Goal: Transaction & Acquisition: Purchase product/service

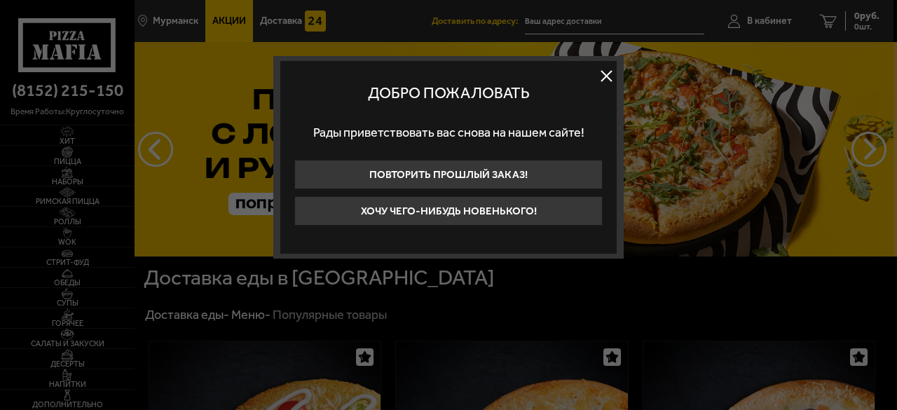
click at [607, 75] on button at bounding box center [606, 75] width 21 height 21
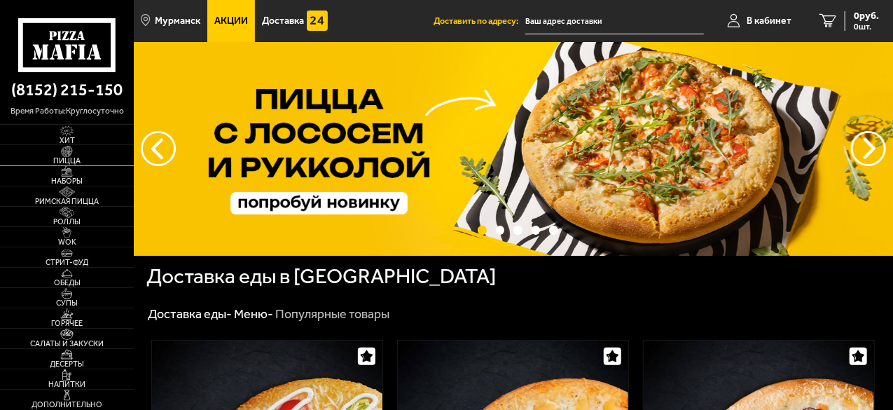
click at [71, 154] on img at bounding box center [67, 151] width 36 height 11
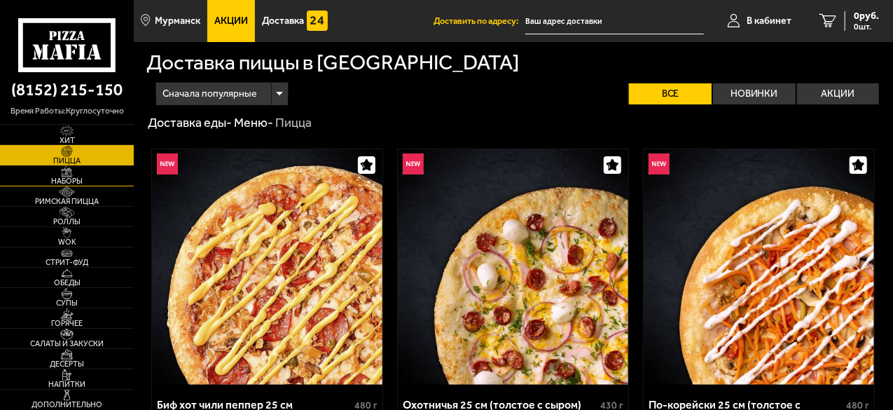
click at [95, 177] on link "Наборы" at bounding box center [67, 176] width 134 height 20
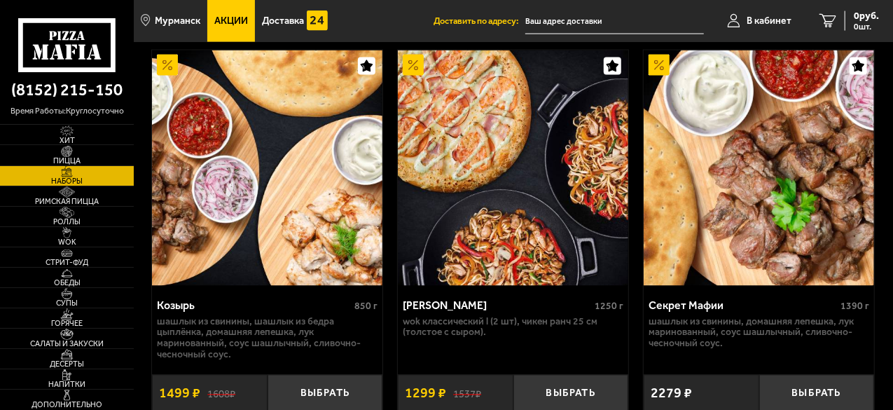
scroll to position [1331, 0]
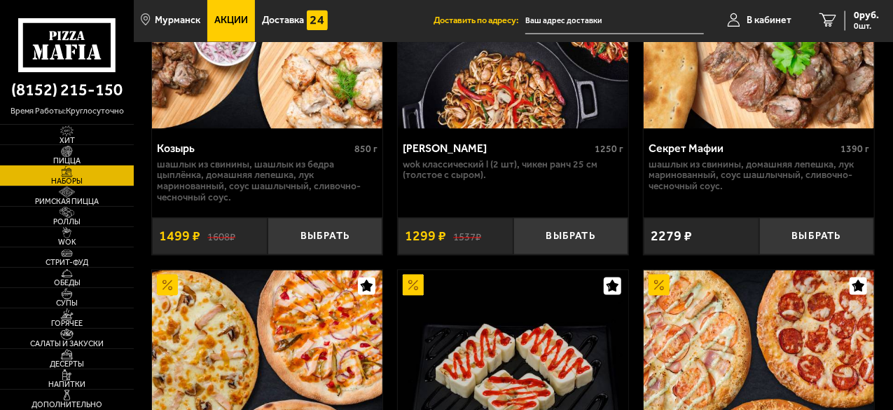
click at [78, 153] on img at bounding box center [67, 151] width 36 height 11
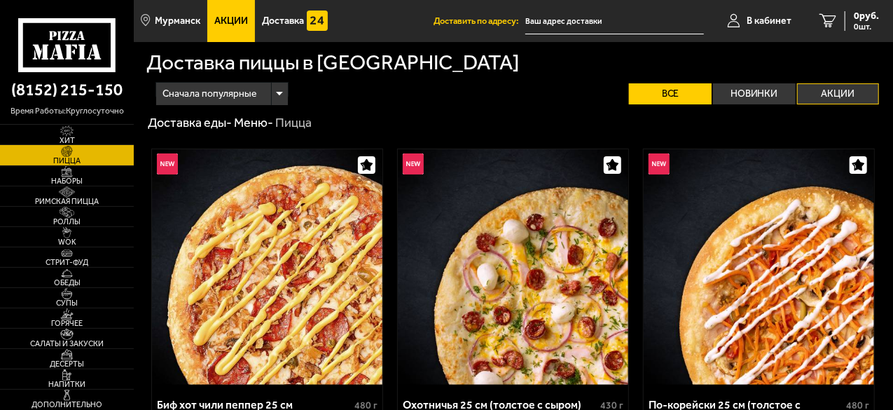
click at [826, 83] on label "Акции" at bounding box center [838, 93] width 83 height 21
click at [0, 0] on input "Акции" at bounding box center [0, 0] width 0 height 0
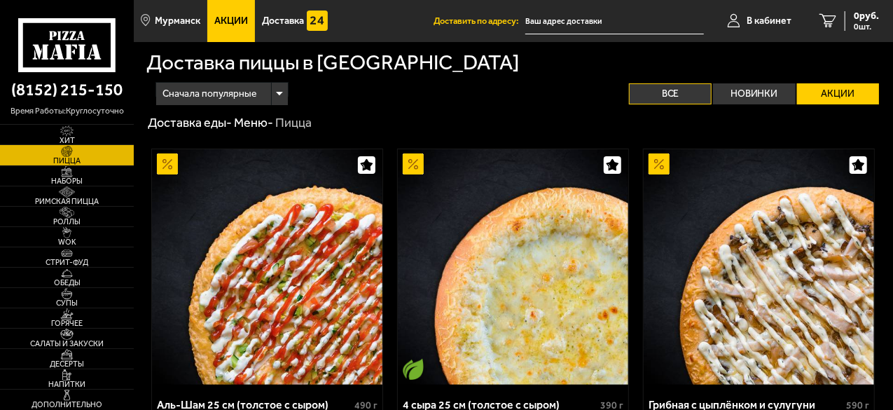
click at [672, 83] on label "Все" at bounding box center [670, 93] width 83 height 21
click at [0, 0] on input "Все" at bounding box center [0, 0] width 0 height 0
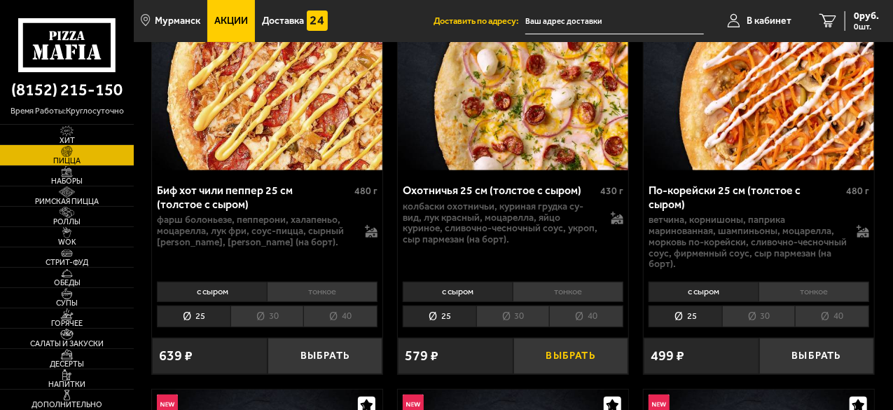
scroll to position [280, 0]
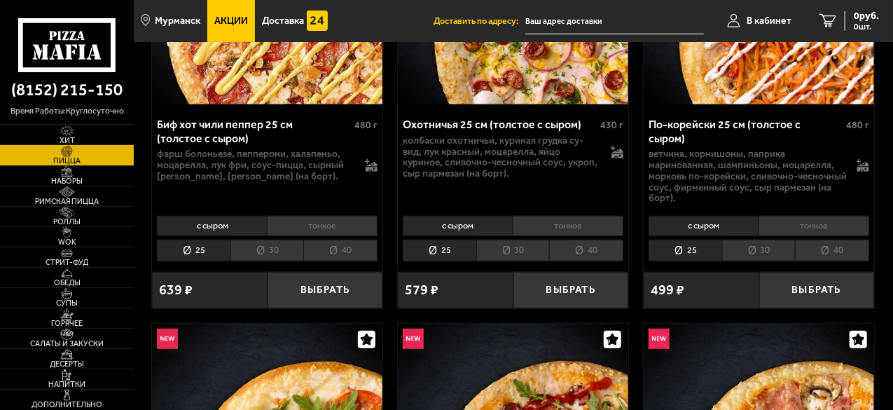
click at [531, 240] on li "30" at bounding box center [513, 251] width 74 height 22
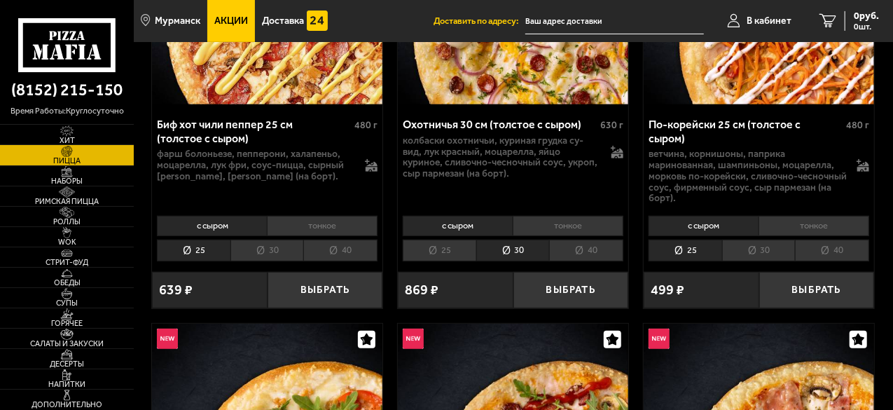
click at [586, 240] on li "40" at bounding box center [586, 251] width 74 height 22
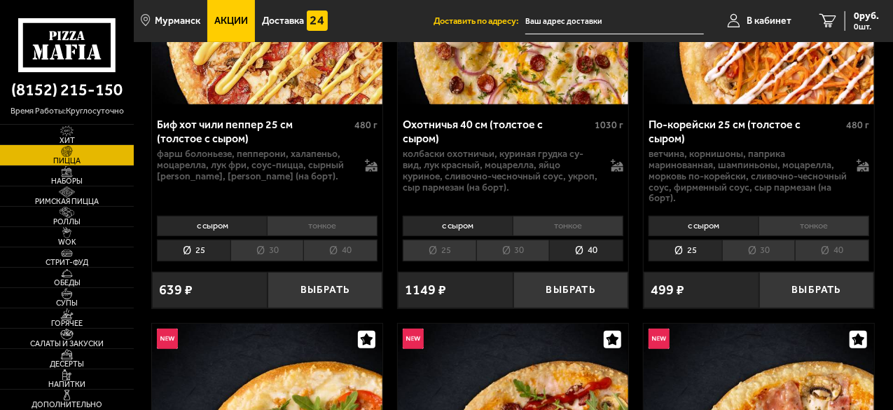
click at [519, 240] on li "30" at bounding box center [513, 251] width 74 height 22
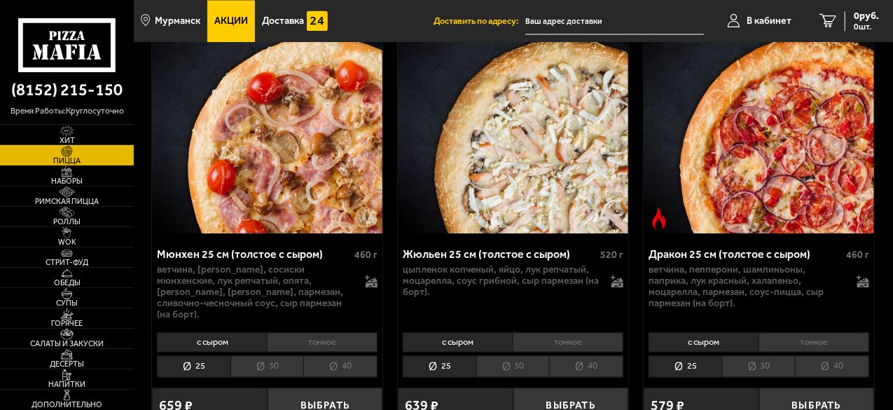
scroll to position [4204, 0]
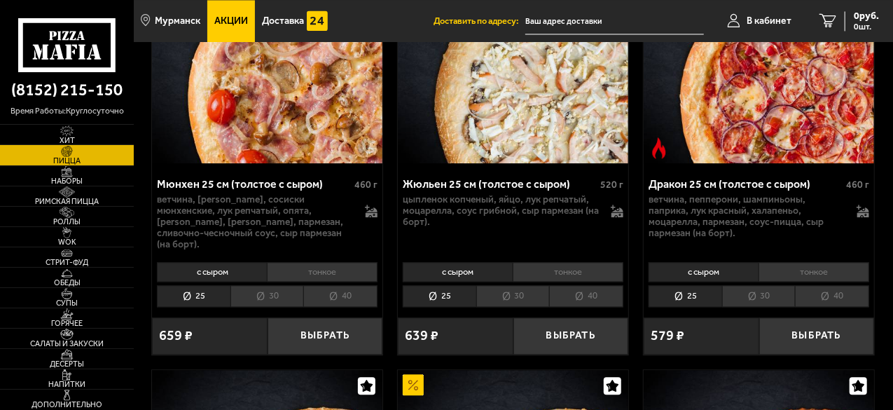
click at [530, 285] on li "30" at bounding box center [513, 296] width 74 height 22
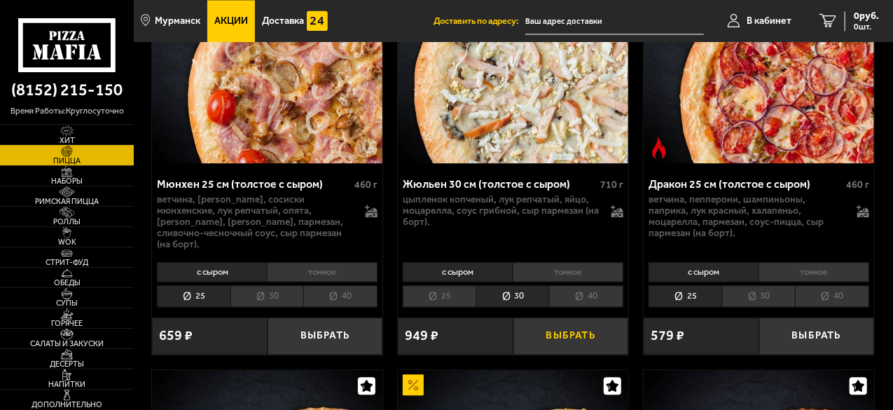
click at [544, 317] on button "Выбрать" at bounding box center [572, 335] width 116 height 37
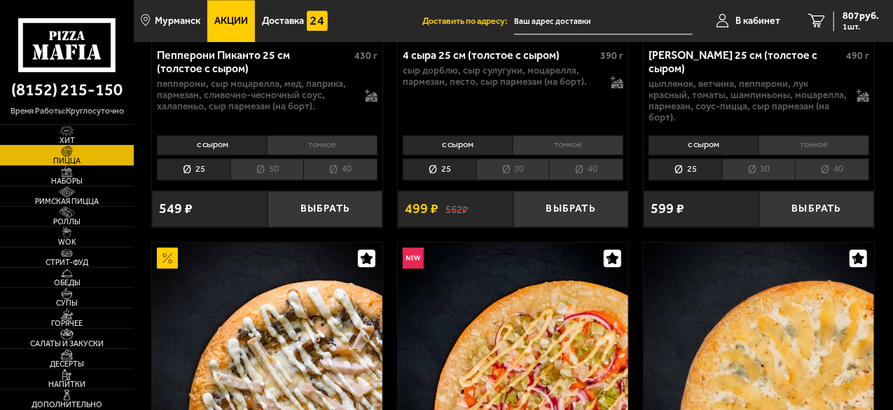
scroll to position [2032, 0]
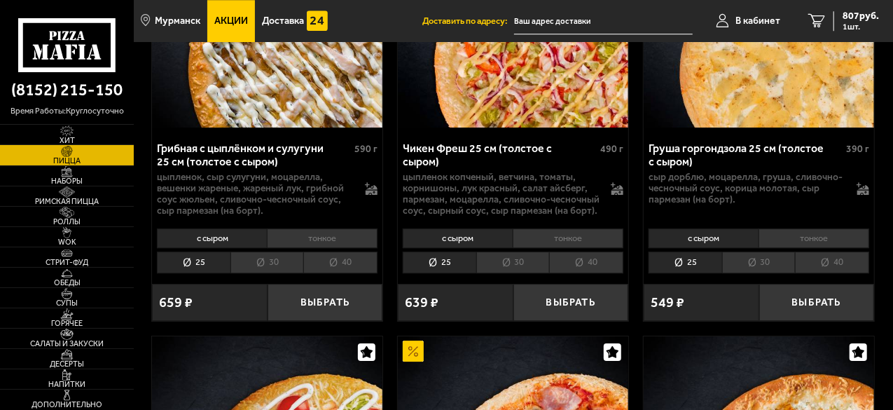
click at [283, 252] on li "30" at bounding box center [268, 263] width 74 height 22
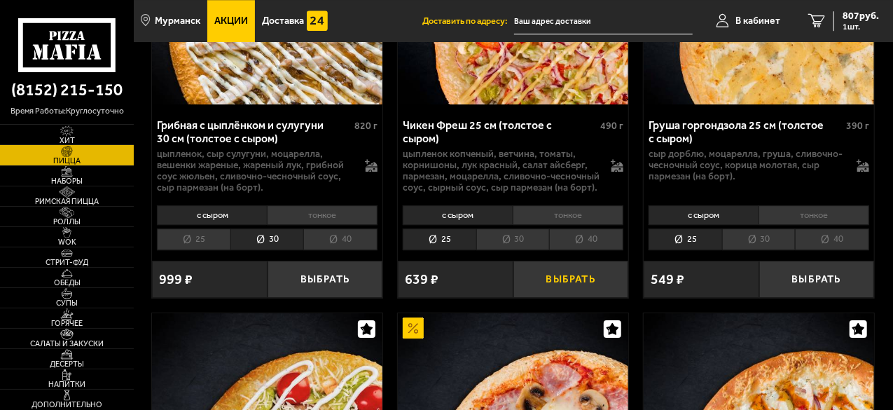
scroll to position [2102, 0]
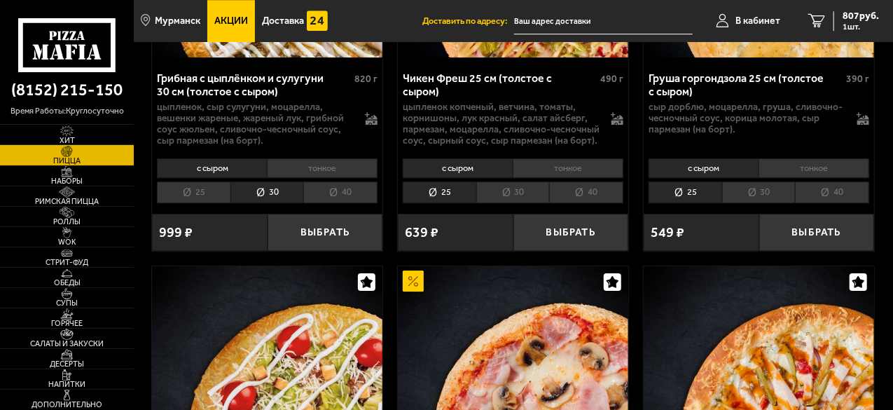
click at [198, 181] on li "25" at bounding box center [194, 192] width 74 height 22
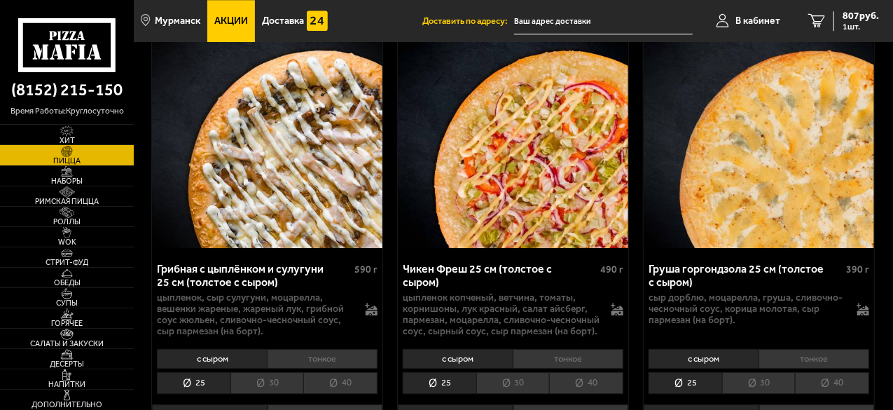
scroll to position [1981, 0]
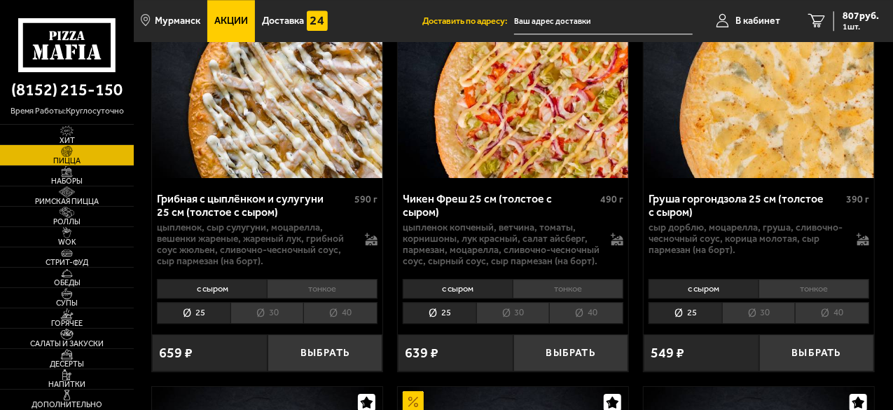
click at [305, 274] on div "с сыром тонкое 25 30 40 Топпинги" at bounding box center [267, 300] width 231 height 53
click at [306, 279] on li "тонкое" at bounding box center [322, 289] width 111 height 20
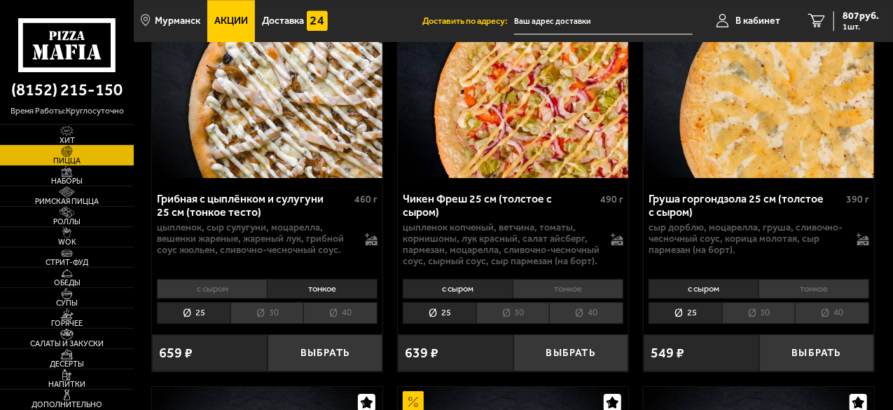
click at [279, 302] on li "30" at bounding box center [268, 313] width 74 height 22
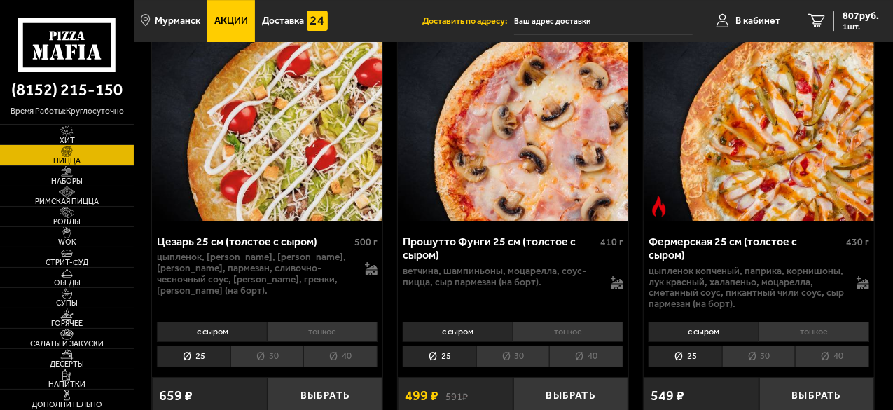
scroll to position [2452, 0]
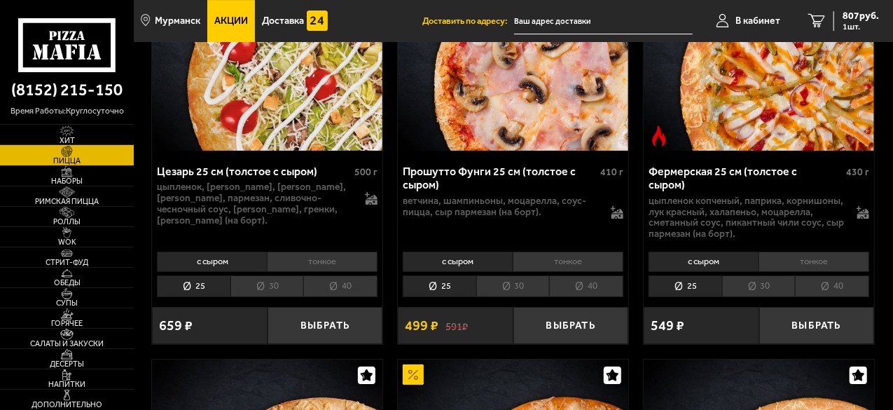
click at [596, 252] on li "тонкое" at bounding box center [568, 262] width 111 height 20
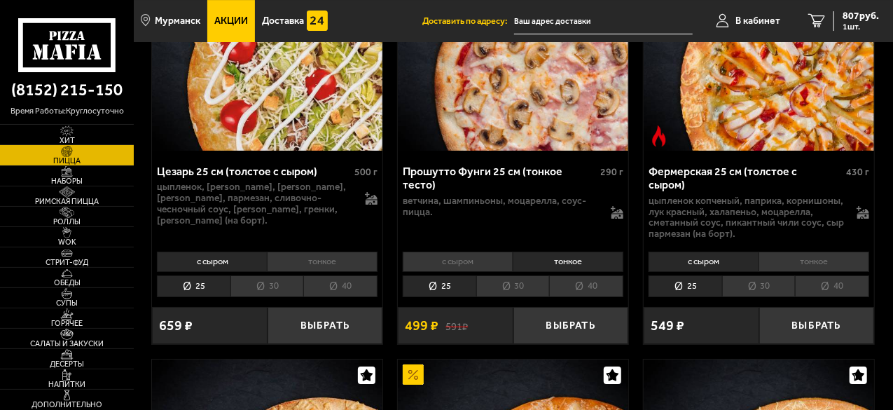
click at [521, 275] on li "30" at bounding box center [513, 286] width 74 height 22
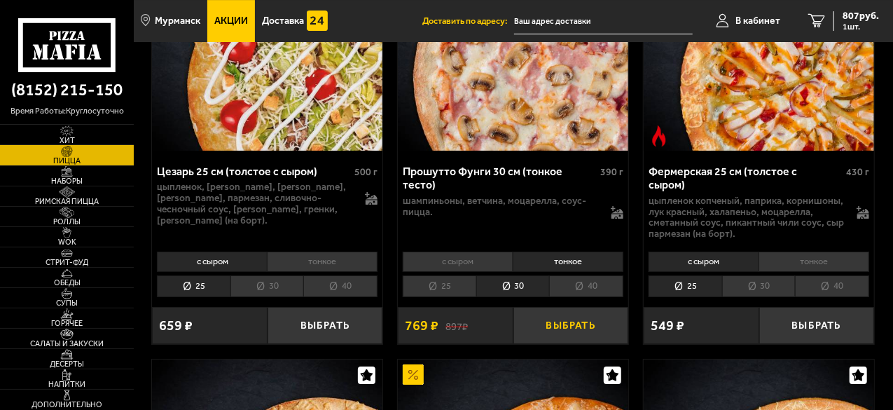
click at [568, 307] on button "Выбрать" at bounding box center [572, 325] width 116 height 37
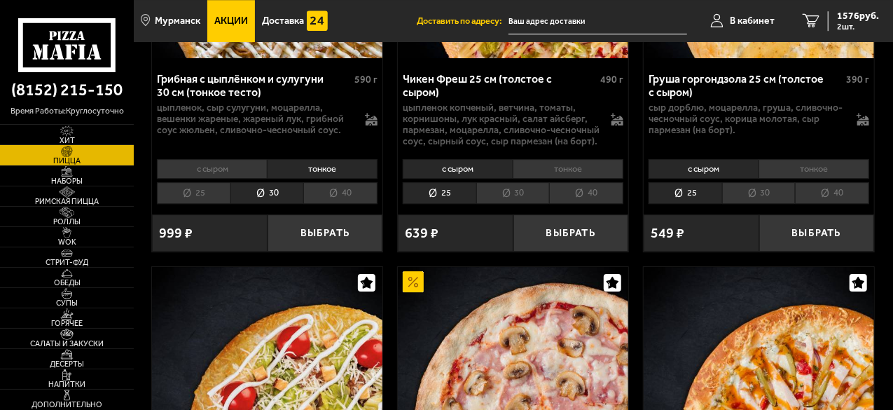
scroll to position [2102, 0]
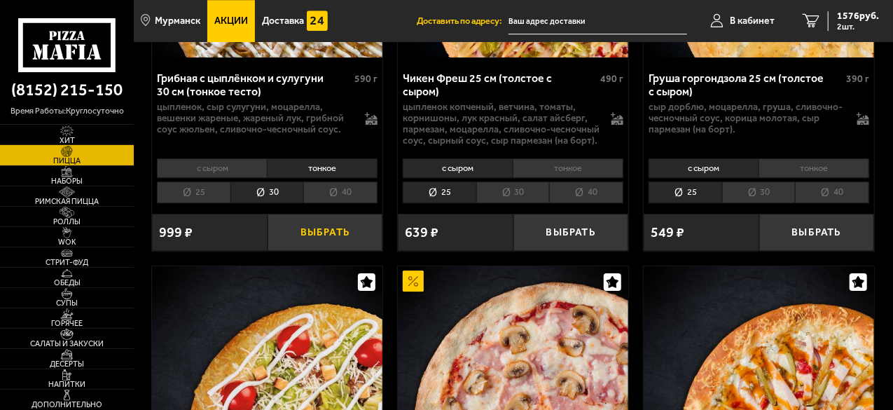
click at [336, 214] on button "Выбрать" at bounding box center [326, 232] width 116 height 37
click at [826, 25] on link "3 2425 руб. 3 шт." at bounding box center [841, 21] width 104 height 42
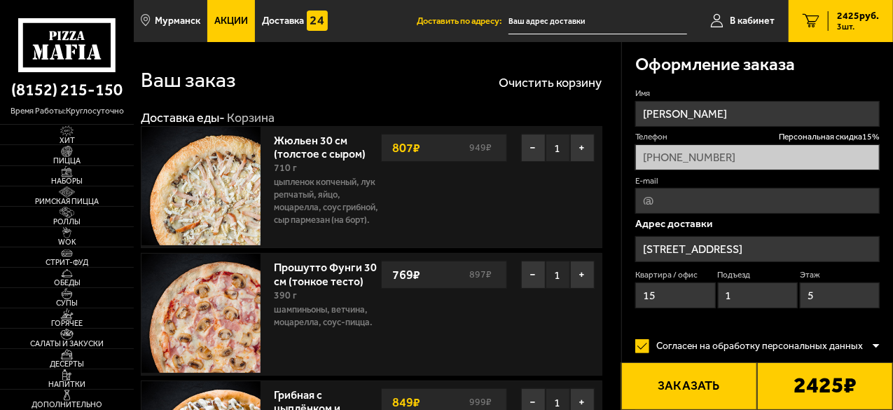
type input "[STREET_ADDRESS]"
click at [540, 149] on button "−" at bounding box center [533, 148] width 25 height 28
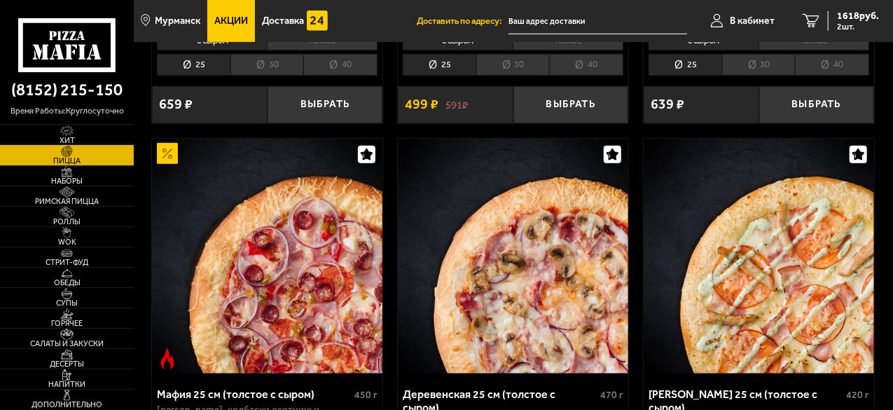
scroll to position [3223, 0]
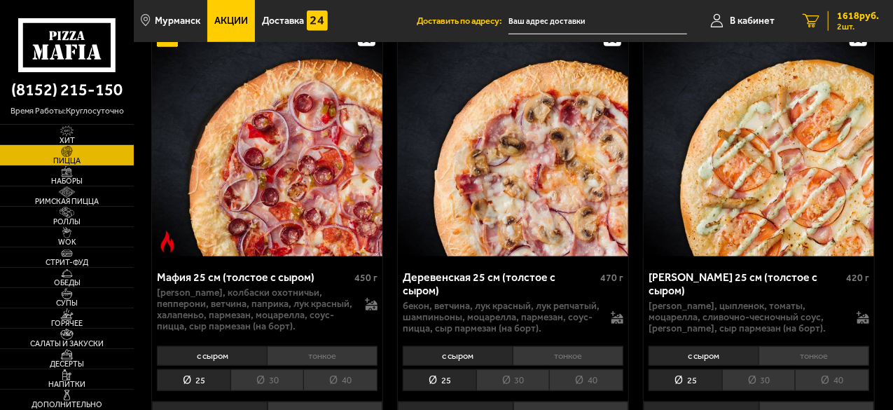
click at [858, 25] on span "2 шт." at bounding box center [858, 26] width 42 height 8
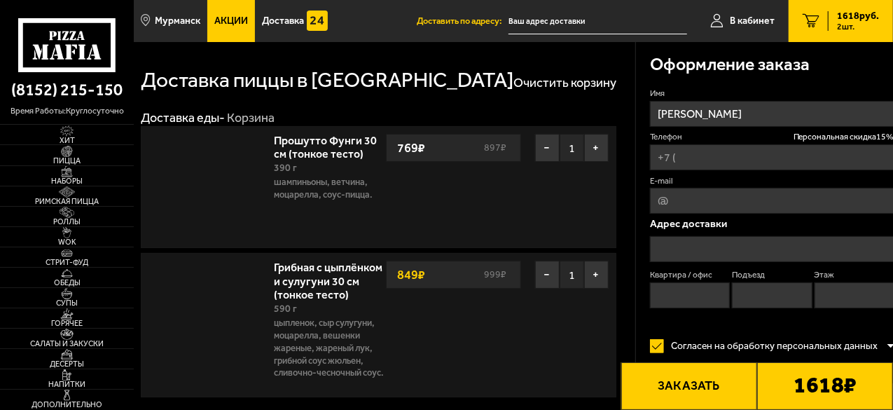
type input "[PHONE_NUMBER]"
type input "[STREET_ADDRESS]"
type input "15"
type input "1"
type input "5"
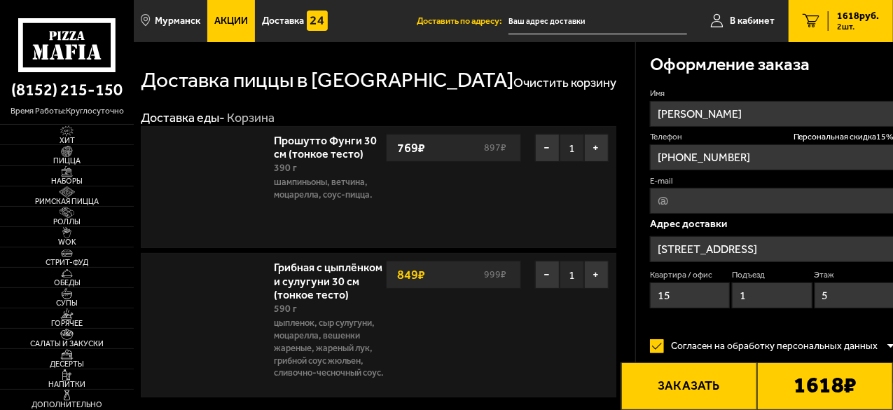
type input "[STREET_ADDRESS]"
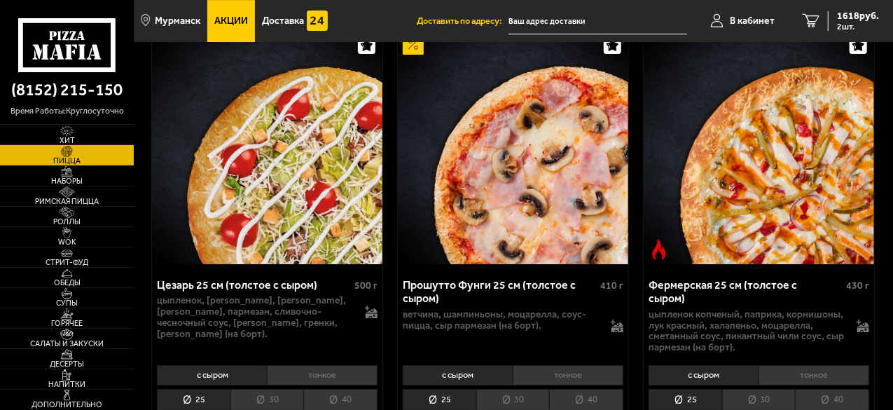
scroll to position [2312, 0]
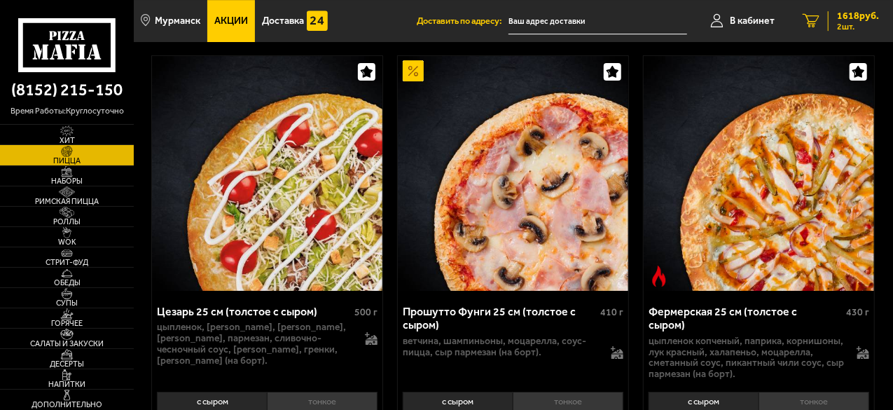
click at [835, 20] on div "1618 руб. 2 шт." at bounding box center [853, 21] width 51 height 20
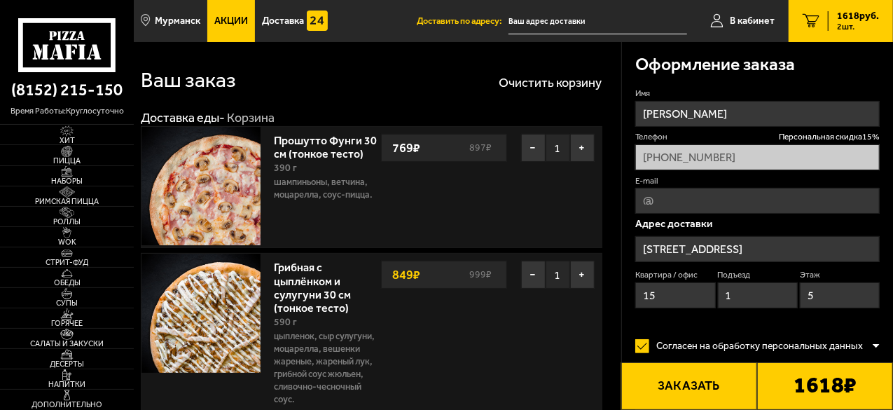
type input "[STREET_ADDRESS]"
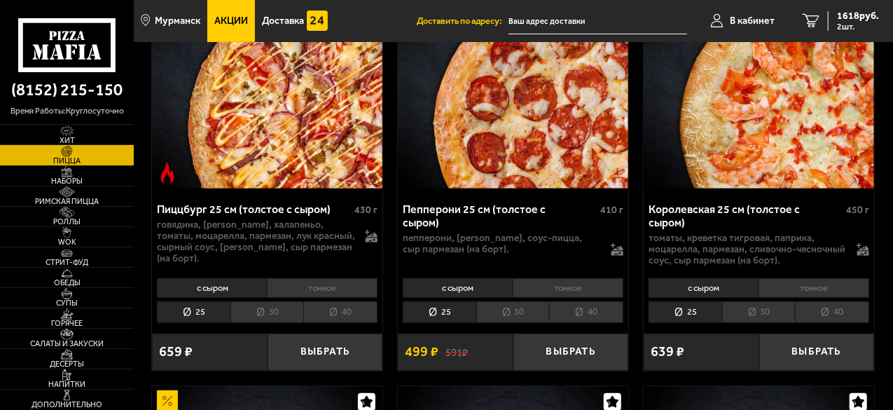
scroll to position [2873, 0]
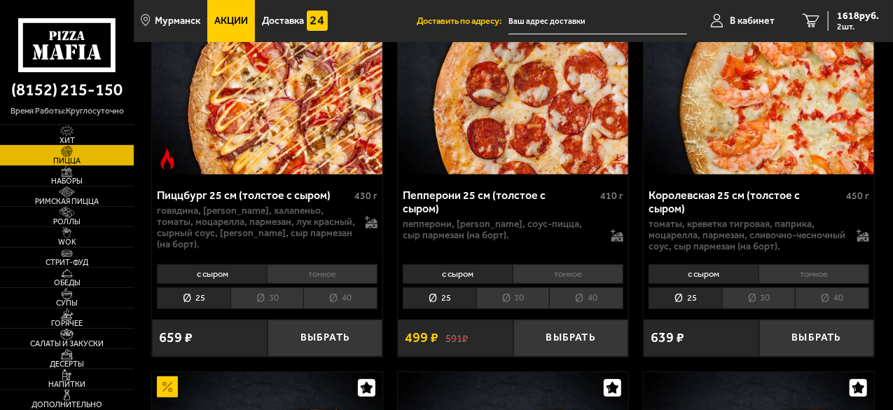
click at [549, 264] on li "тонкое" at bounding box center [568, 274] width 111 height 20
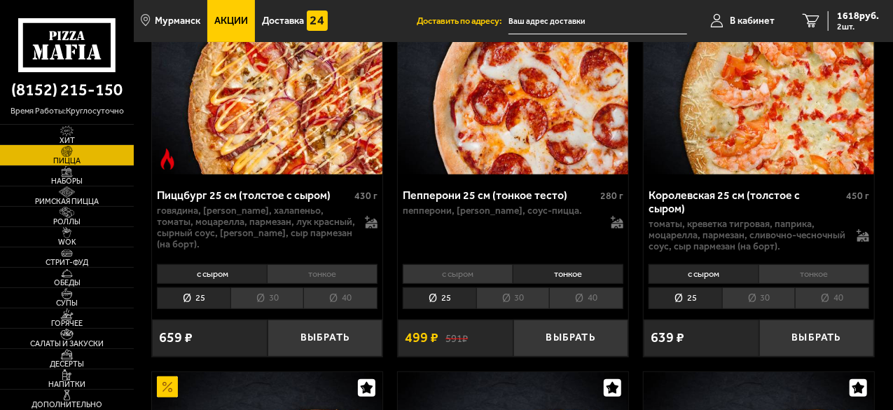
click at [514, 287] on li "30" at bounding box center [513, 298] width 74 height 22
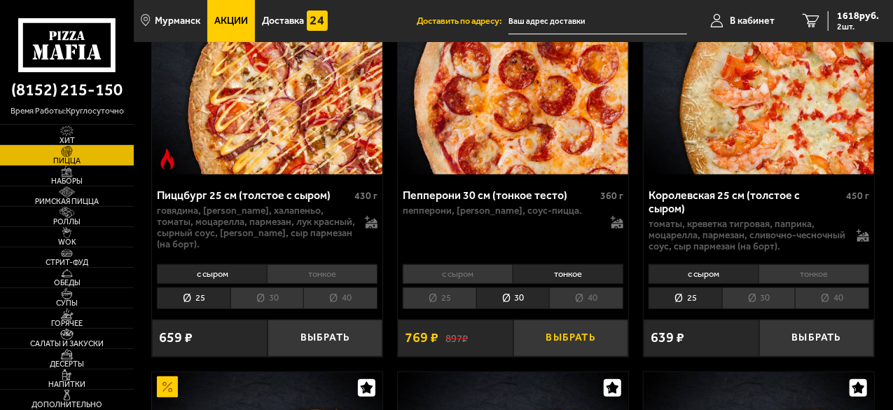
click at [559, 319] on button "Выбрать" at bounding box center [572, 337] width 116 height 37
click at [839, 22] on span "3 шт." at bounding box center [858, 26] width 42 height 8
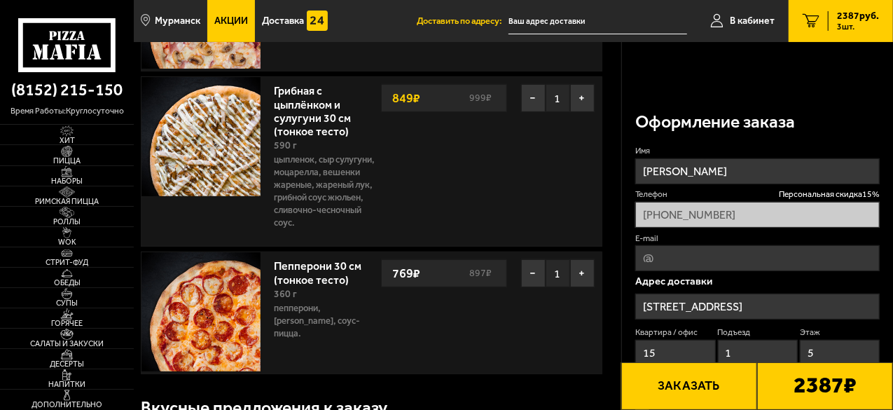
scroll to position [140, 0]
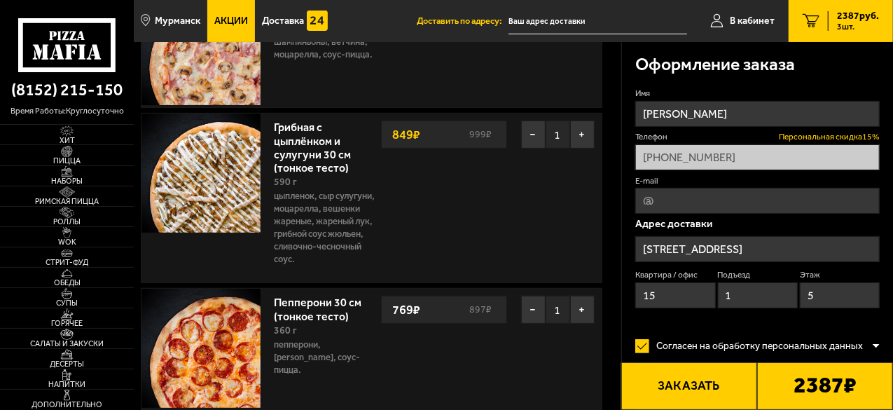
click at [832, 138] on span "Персональная скидка 15 %" at bounding box center [829, 137] width 101 height 12
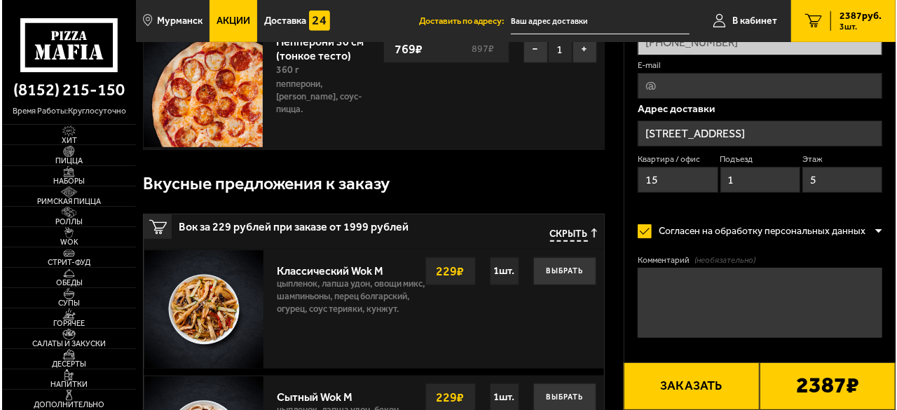
scroll to position [420, 0]
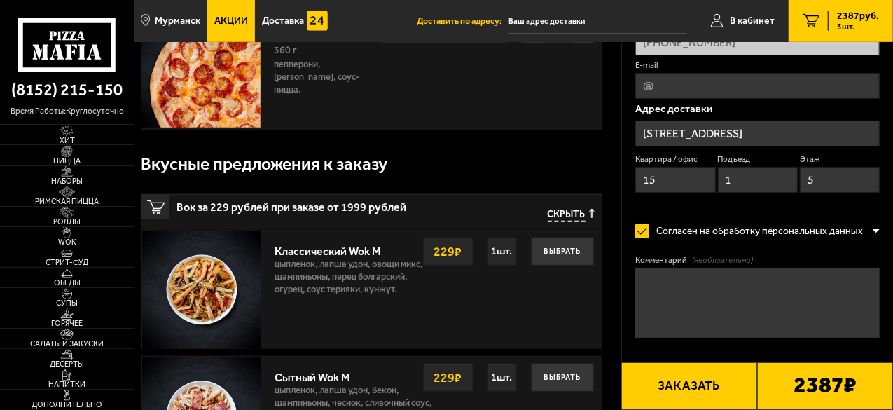
click at [736, 299] on textarea "Комментарий (необязательно)" at bounding box center [757, 303] width 245 height 70
drag, startPoint x: 775, startPoint y: 285, endPoint x: 753, endPoint y: 284, distance: 21.8
click at [753, 284] on textarea "день рождения ехууууу блоя" at bounding box center [757, 303] width 245 height 70
drag, startPoint x: 784, startPoint y: 287, endPoint x: 751, endPoint y: 284, distance: 33.0
click at [751, 284] on textarea "день рождения ехууууу ипать" at bounding box center [757, 303] width 245 height 70
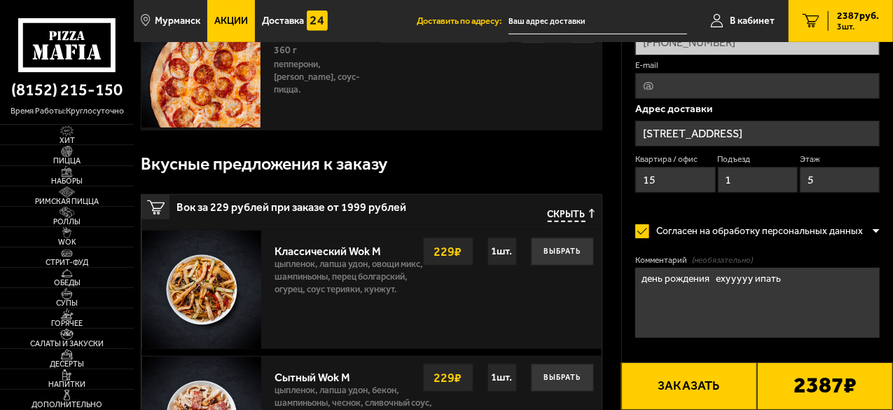
click at [774, 308] on textarea "день рождения ехууууу ипать" at bounding box center [757, 303] width 245 height 70
drag, startPoint x: 783, startPoint y: 289, endPoint x: 754, endPoint y: 288, distance: 29.5
click at [754, 288] on textarea "день рождения ехууууу ипать" at bounding box center [757, 303] width 245 height 70
click at [755, 287] on textarea "день рождения ехууууу уо" at bounding box center [757, 303] width 245 height 70
drag, startPoint x: 783, startPoint y: 281, endPoint x: 752, endPoint y: 284, distance: 31.0
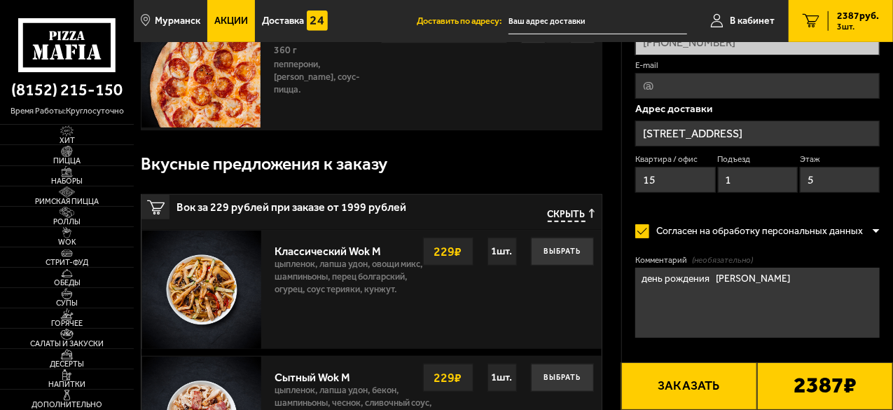
click at [752, 284] on textarea "день рождения [PERSON_NAME]" at bounding box center [757, 303] width 245 height 70
click at [781, 303] on textarea "день рождения [PERSON_NAME]" at bounding box center [757, 303] width 245 height 70
drag, startPoint x: 797, startPoint y: 283, endPoint x: 782, endPoint y: 284, distance: 15.5
click at [782, 284] on textarea "день рождения [PERSON_NAME]" at bounding box center [757, 303] width 245 height 70
drag, startPoint x: 783, startPoint y: 282, endPoint x: 753, endPoint y: 286, distance: 29.6
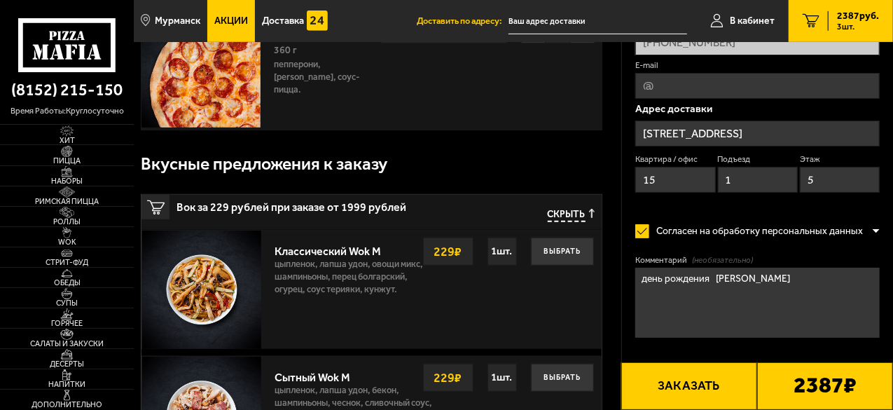
click at [753, 286] on textarea "день рождения [PERSON_NAME]" at bounding box center [757, 303] width 245 height 70
click at [764, 296] on textarea "день рождения ехууууу сме" at bounding box center [757, 303] width 245 height 70
drag, startPoint x: 796, startPoint y: 275, endPoint x: 757, endPoint y: 282, distance: 40.0
click at [752, 282] on textarea "день рождения [PERSON_NAME]" at bounding box center [757, 303] width 245 height 70
drag, startPoint x: 774, startPoint y: 281, endPoint x: 754, endPoint y: 282, distance: 20.3
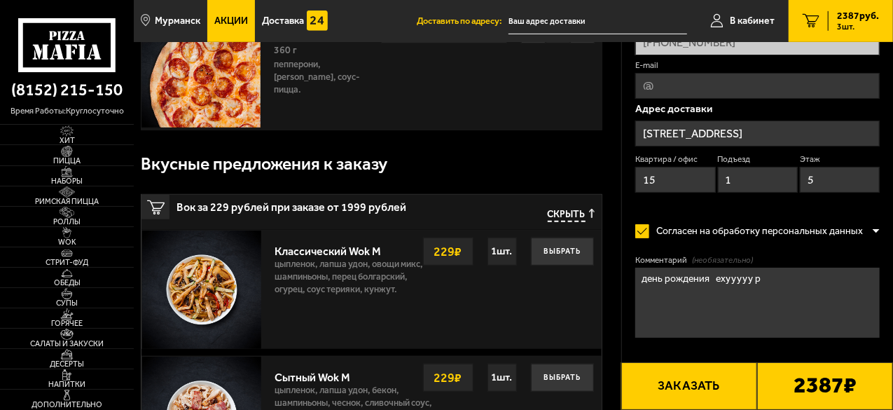
click at [754, 282] on textarea "день рождения ехууууу р" at bounding box center [757, 303] width 245 height 70
drag, startPoint x: 785, startPoint y: 280, endPoint x: 752, endPoint y: 284, distance: 33.1
click at [752, 284] on textarea "день рождения ехууууу рам" at bounding box center [757, 303] width 245 height 70
type textarea "день рождения ехууууу"
click at [703, 376] on button "Заказать" at bounding box center [689, 386] width 136 height 48
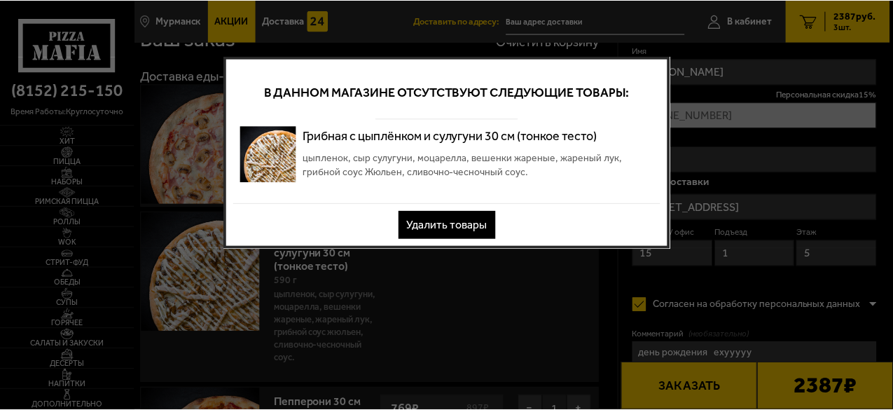
scroll to position [0, 0]
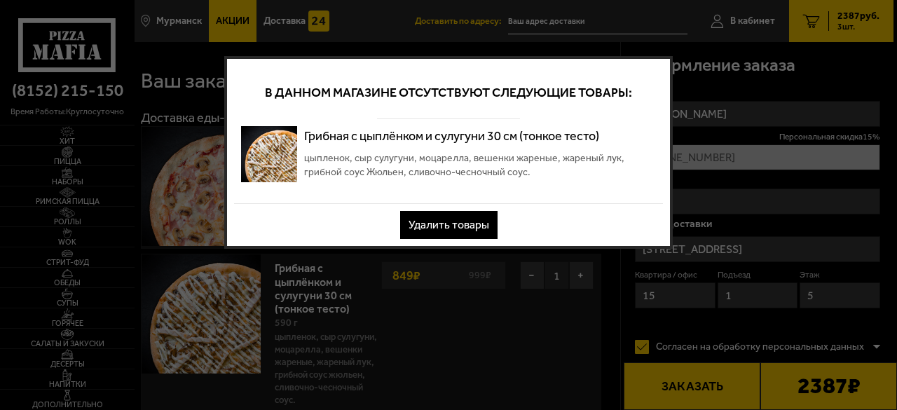
click at [453, 227] on button "Удалить товары" at bounding box center [448, 225] width 97 height 28
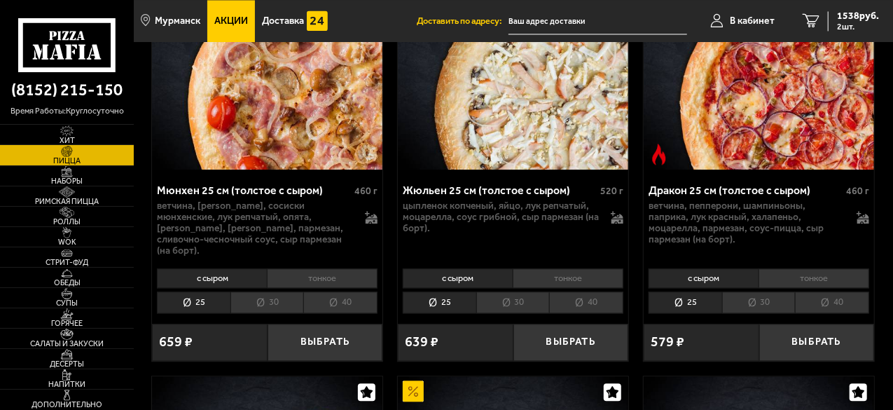
scroll to position [4204, 0]
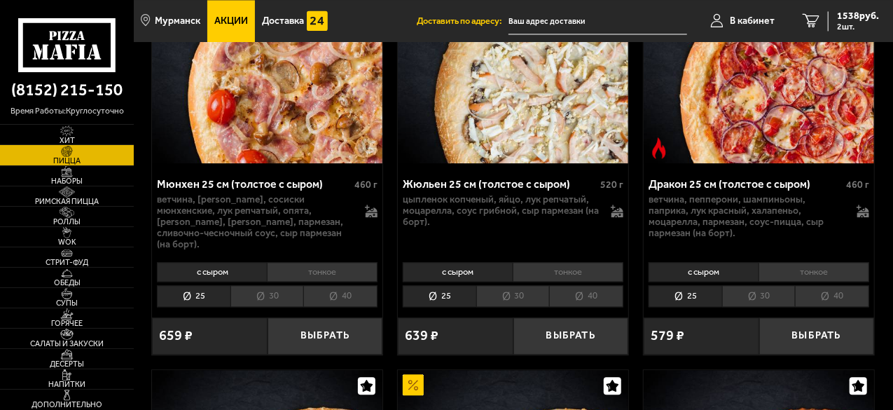
click at [319, 262] on li "тонкое" at bounding box center [322, 272] width 111 height 20
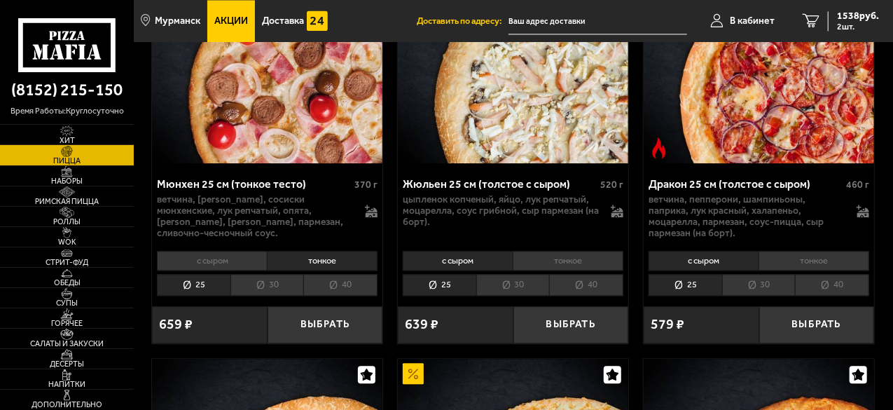
click at [275, 274] on li "30" at bounding box center [268, 285] width 74 height 22
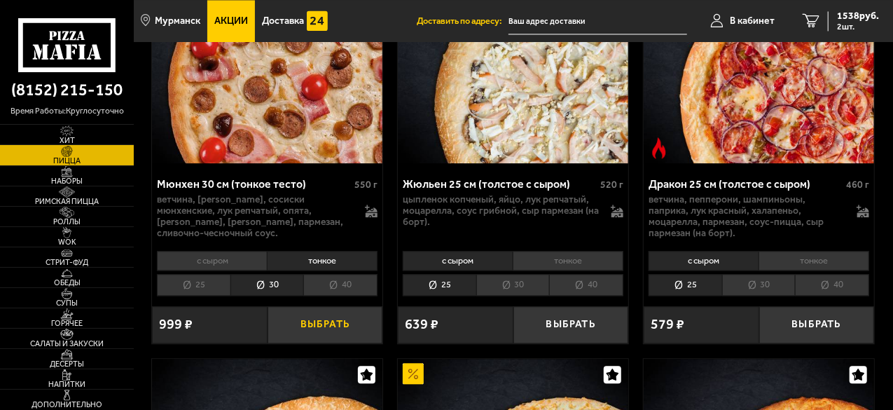
click at [341, 306] on button "Выбрать" at bounding box center [326, 324] width 116 height 37
click at [853, 25] on span "3 шт." at bounding box center [858, 26] width 42 height 8
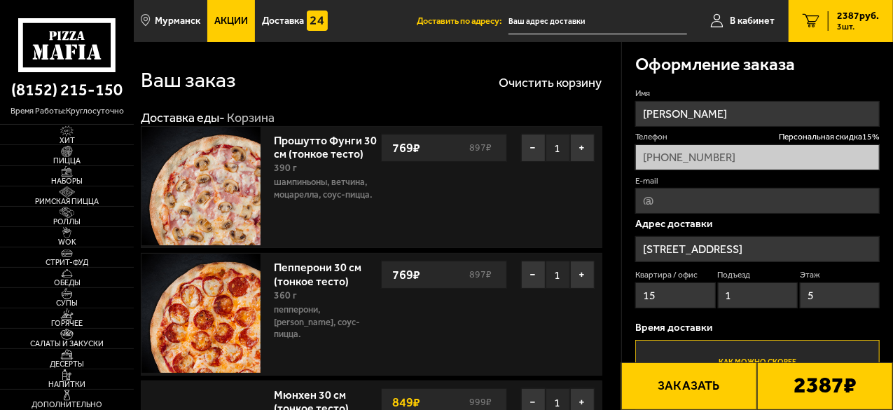
type input "[STREET_ADDRESS]"
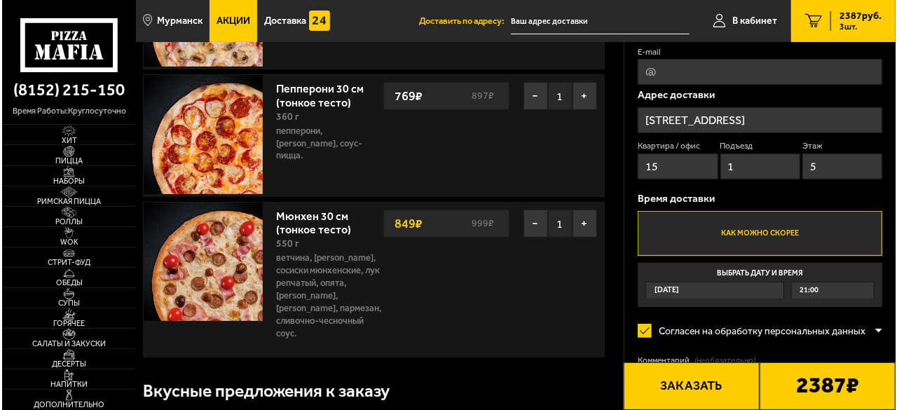
scroll to position [210, 0]
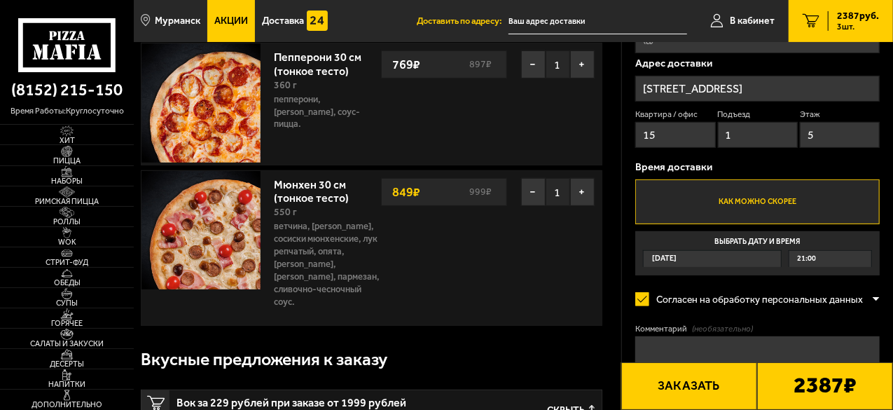
click at [715, 382] on button "Заказать" at bounding box center [689, 386] width 136 height 48
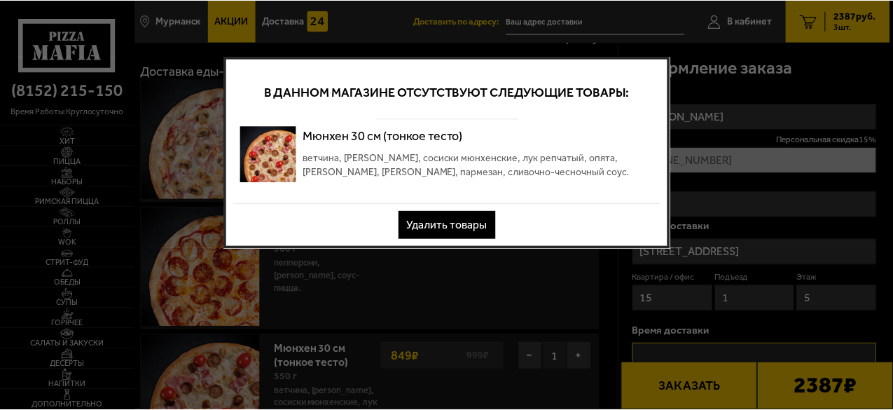
scroll to position [0, 0]
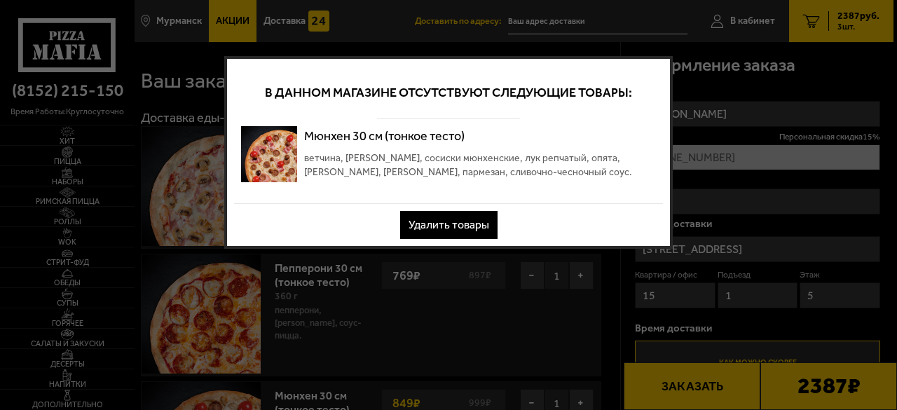
click at [451, 228] on button "Удалить товары" at bounding box center [448, 225] width 97 height 28
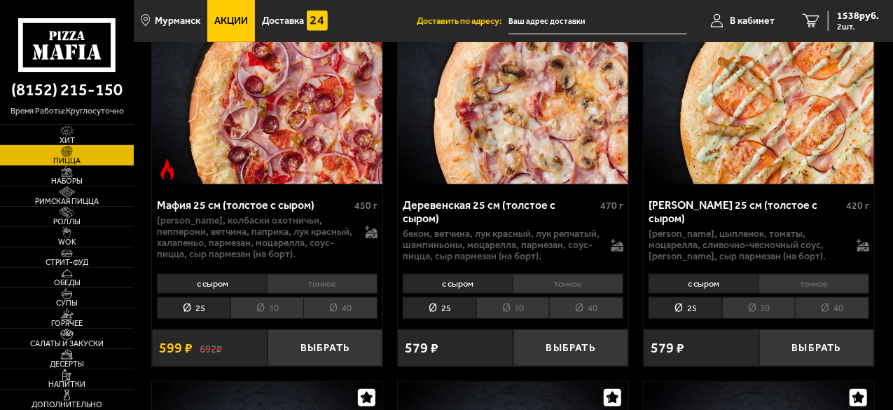
scroll to position [3293, 0]
